Goal: Check status

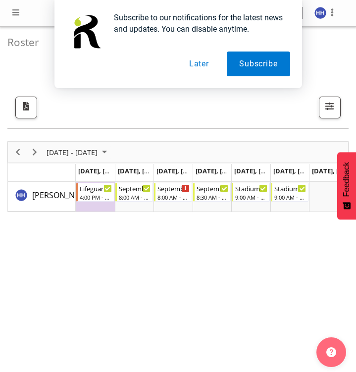
click at [189, 68] on button "Later" at bounding box center [199, 63] width 45 height 25
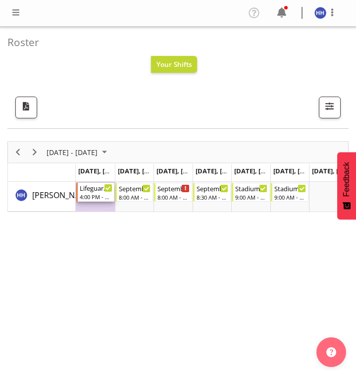
click at [98, 195] on div "4:00 PM - 9:30 PM" at bounding box center [96, 197] width 33 height 8
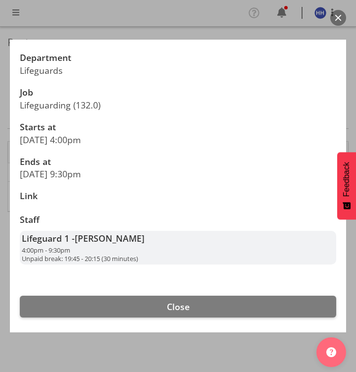
scroll to position [167, 0]
click at [339, 18] on button "button" at bounding box center [338, 18] width 16 height 16
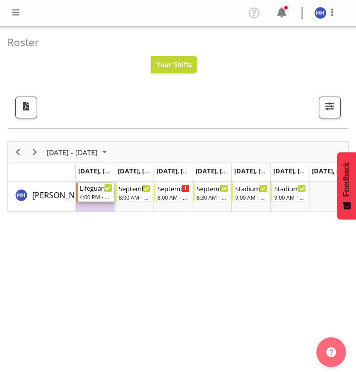
click at [99, 195] on div "4:00 PM - 9:30 PM" at bounding box center [96, 197] width 33 height 8
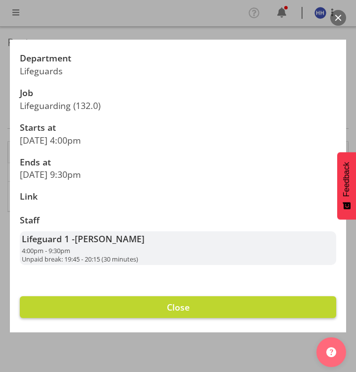
click at [156, 302] on button "Close" at bounding box center [178, 307] width 316 height 22
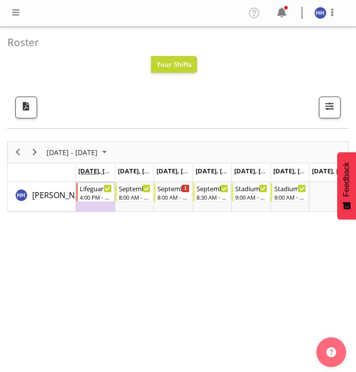
click at [91, 170] on span "Sep 22, Monday" at bounding box center [100, 170] width 45 height 9
click at [90, 171] on span "Sep 22, Monday" at bounding box center [100, 170] width 45 height 9
click at [96, 171] on span "Sep 22, Monday" at bounding box center [100, 170] width 45 height 9
